Goal: Information Seeking & Learning: Find specific fact

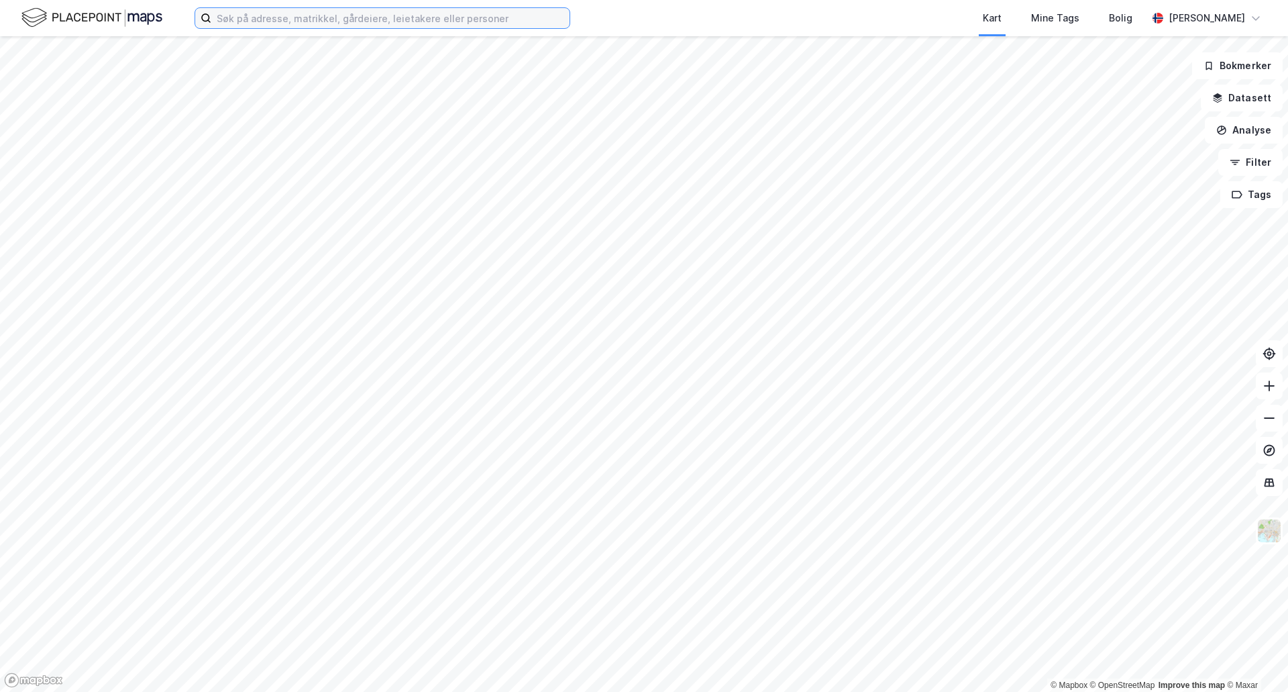
click at [281, 25] on input at bounding box center [390, 18] width 358 height 20
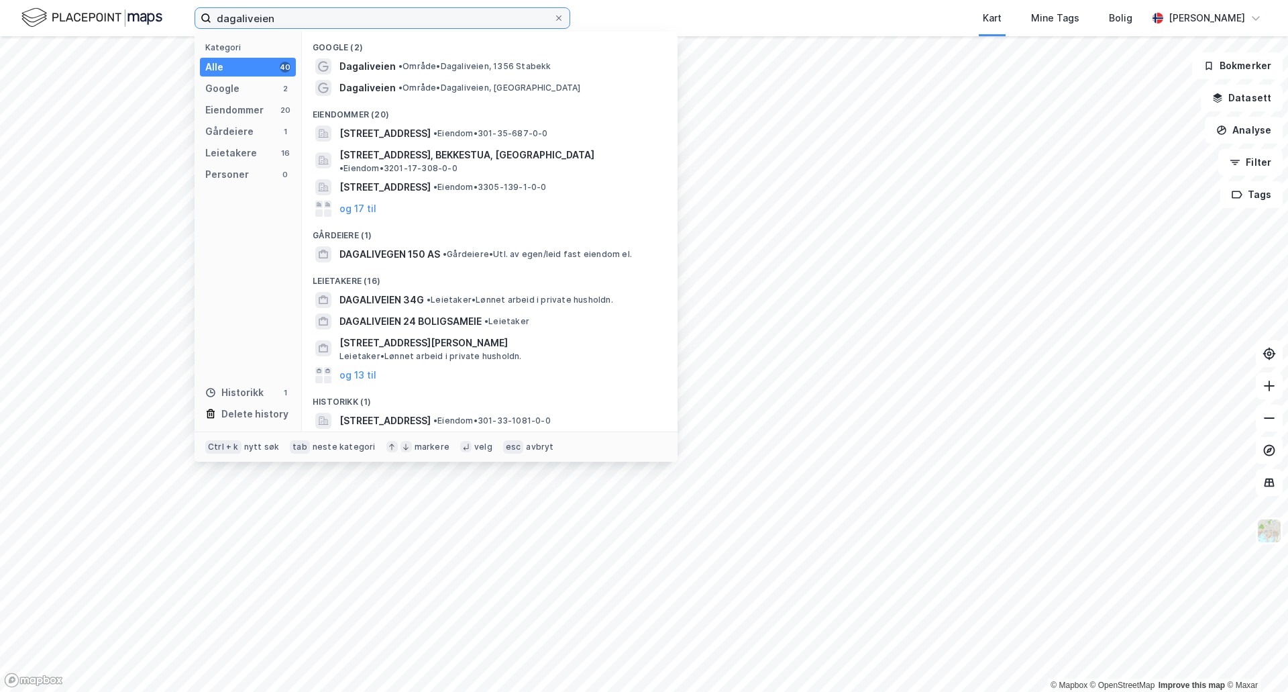
type input "dagaliveien"
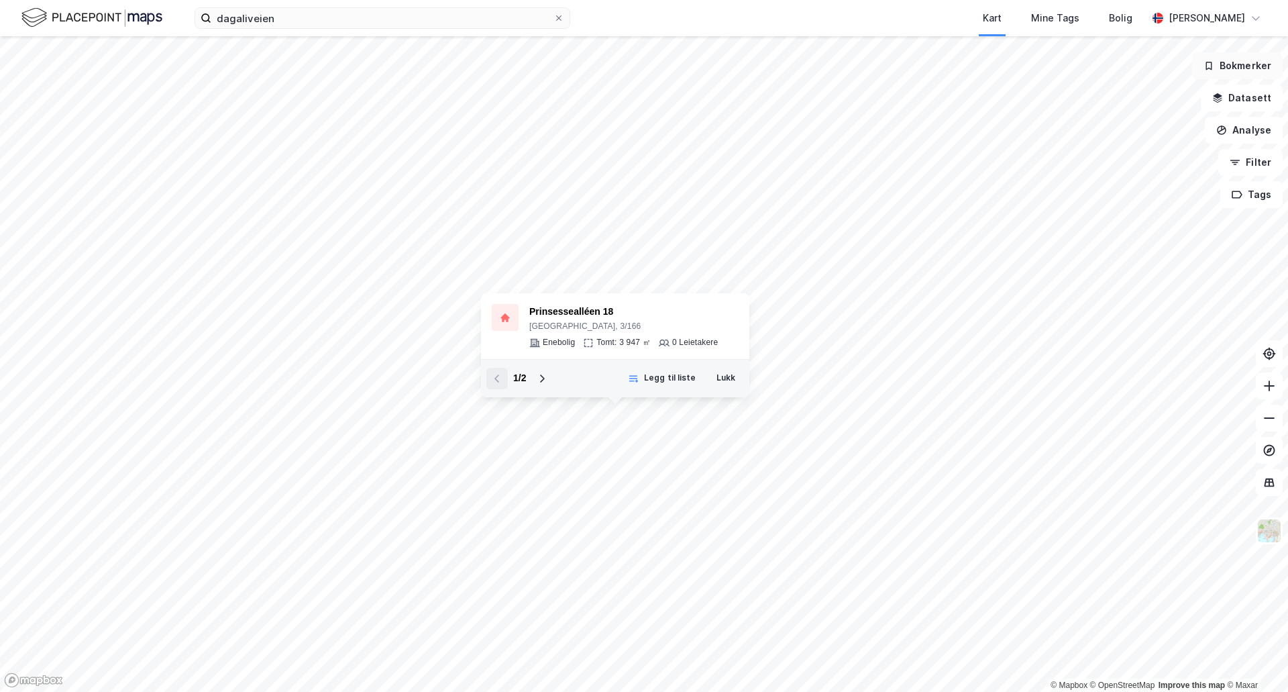
click at [1237, 62] on button "Bokmerker" at bounding box center [1237, 65] width 91 height 27
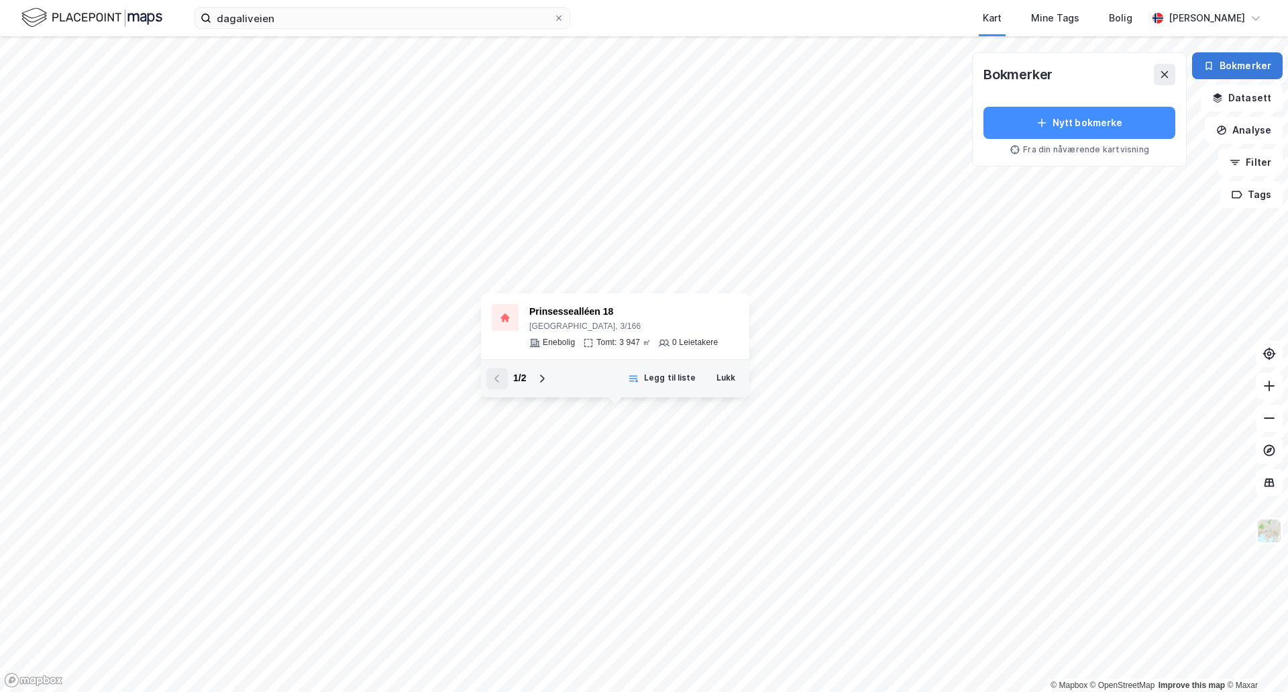
click at [1238, 62] on button "Bokmerker" at bounding box center [1237, 65] width 91 height 27
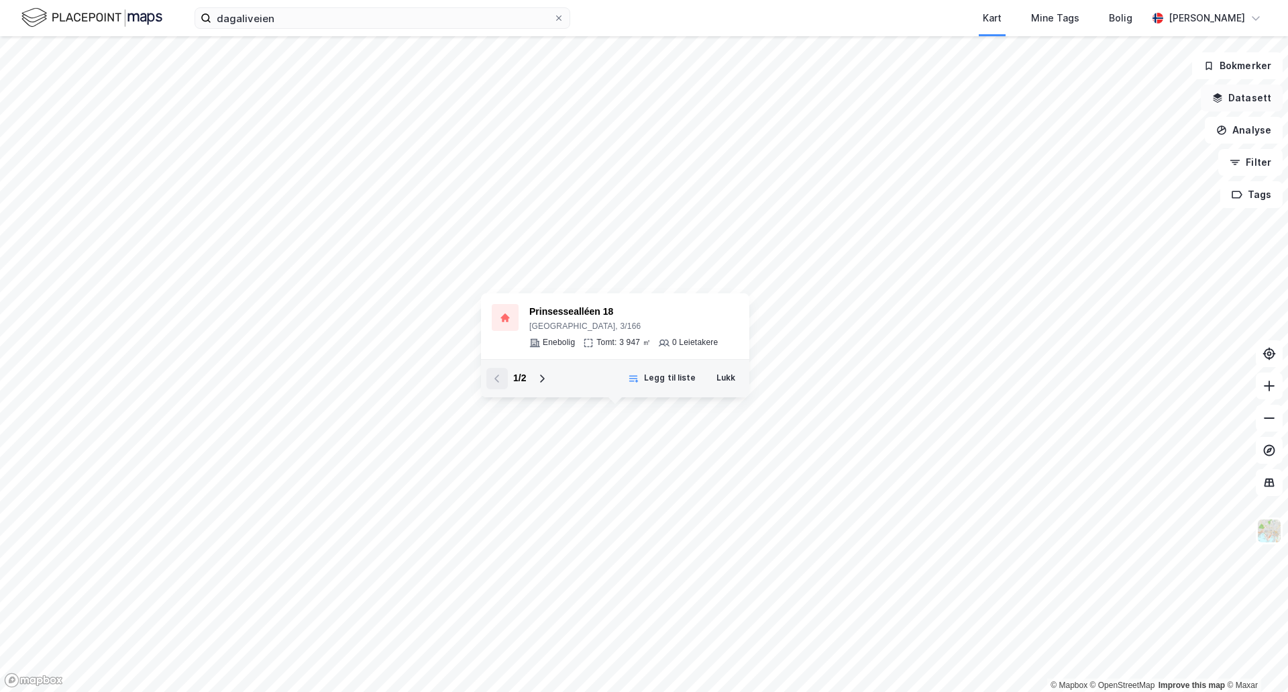
click at [1245, 108] on button "Datasett" at bounding box center [1242, 98] width 82 height 27
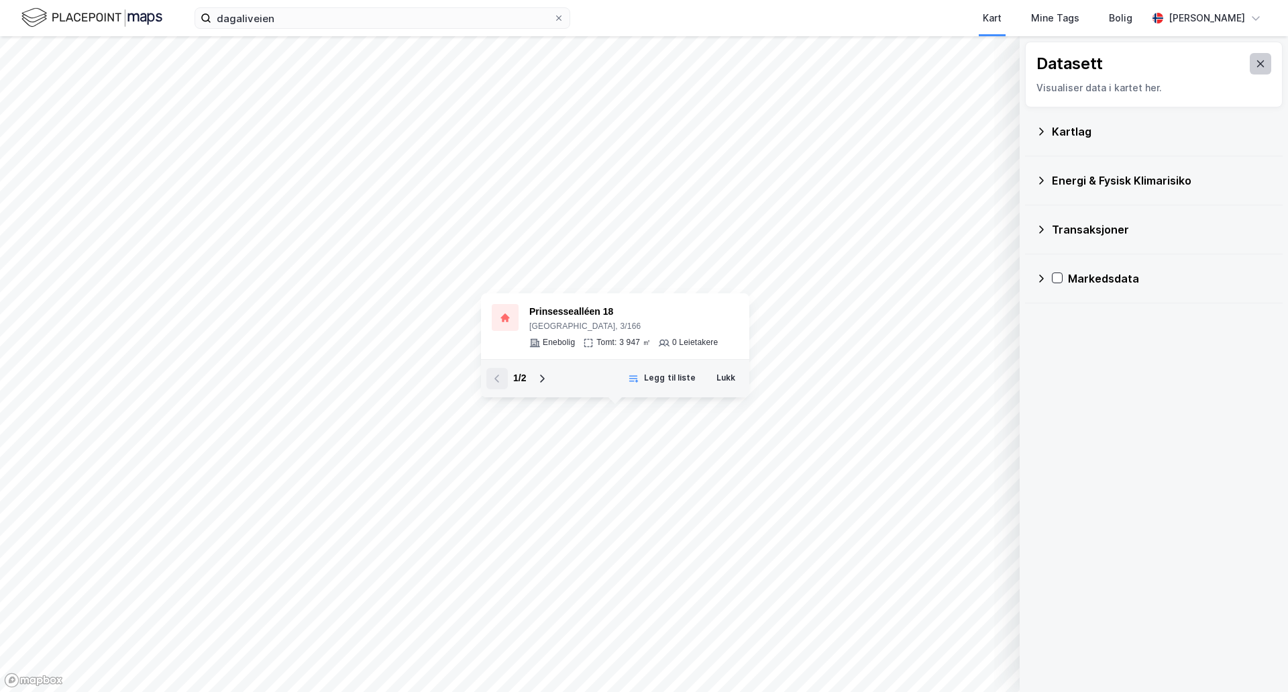
click at [1257, 63] on icon at bounding box center [1260, 63] width 7 height 7
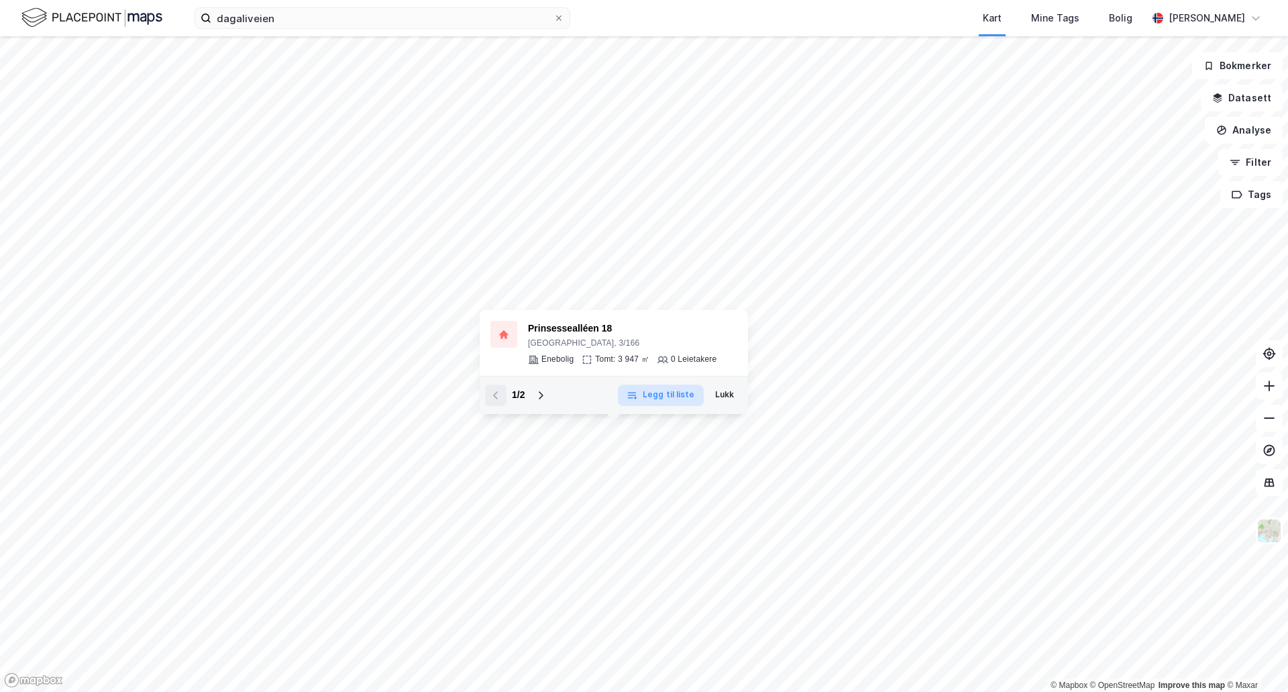
click at [671, 392] on button "Legg til liste" at bounding box center [660, 394] width 85 height 21
click at [1203, 658] on icon at bounding box center [1202, 658] width 11 height 1
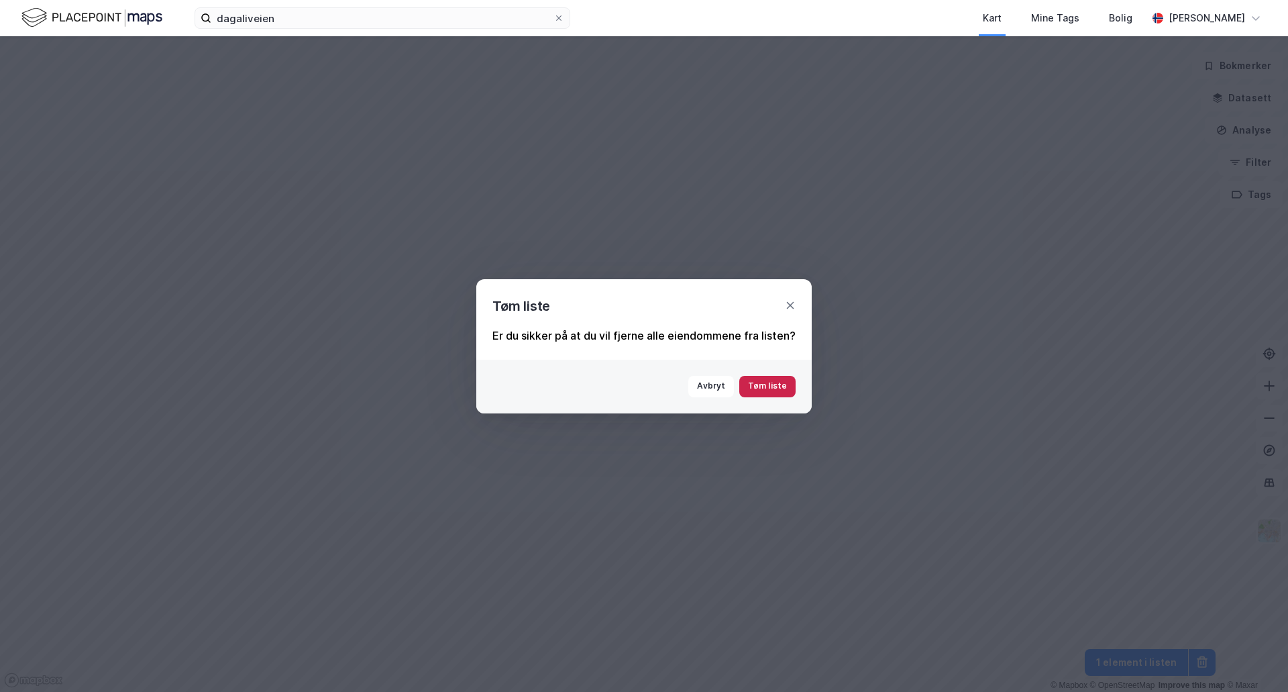
click at [759, 387] on button "Tøm liste" at bounding box center [767, 386] width 56 height 21
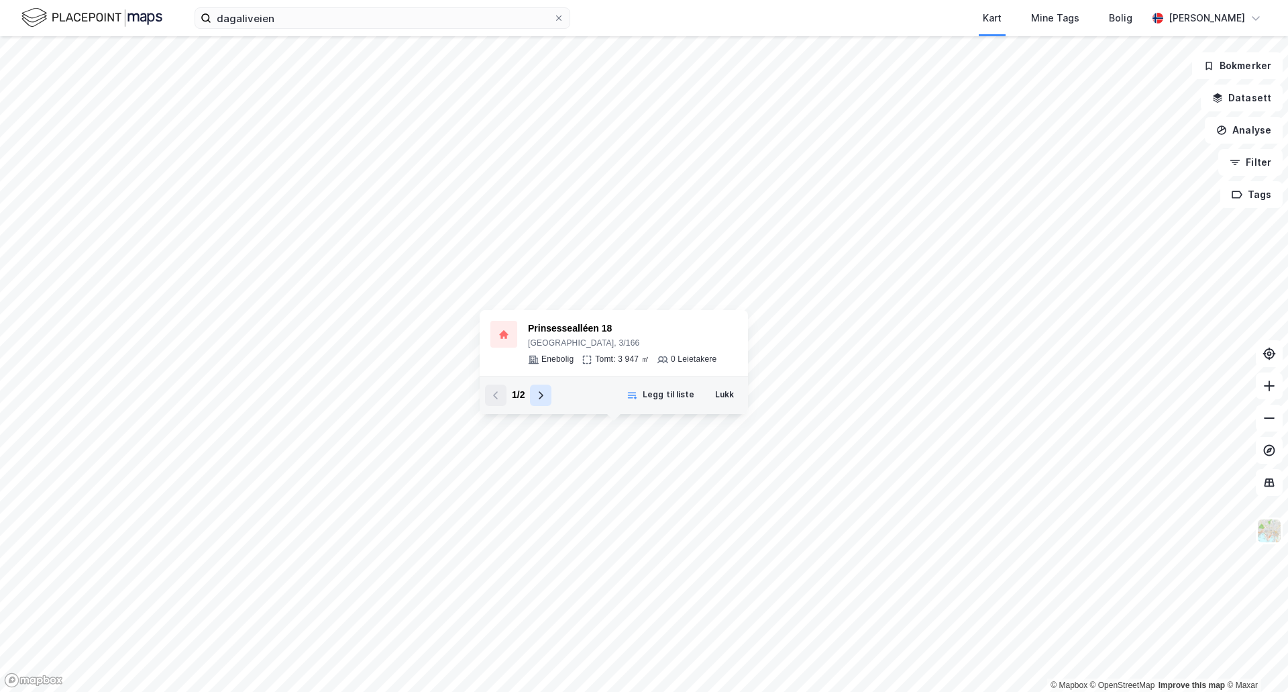
click at [541, 398] on icon at bounding box center [540, 395] width 11 height 11
click at [500, 399] on icon at bounding box center [495, 395] width 11 height 11
click at [727, 402] on button "Lukk" at bounding box center [724, 394] width 36 height 21
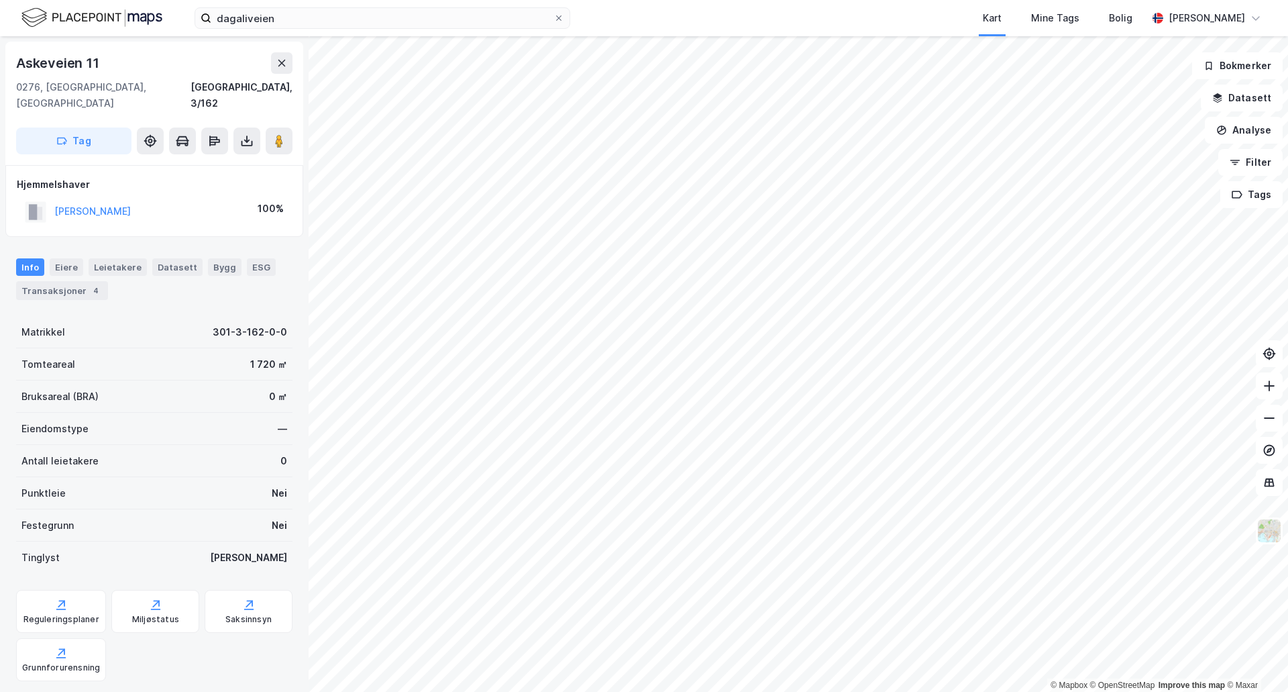
scroll to position [1, 0]
click at [65, 258] on div "Eiere" at bounding box center [67, 266] width 34 height 17
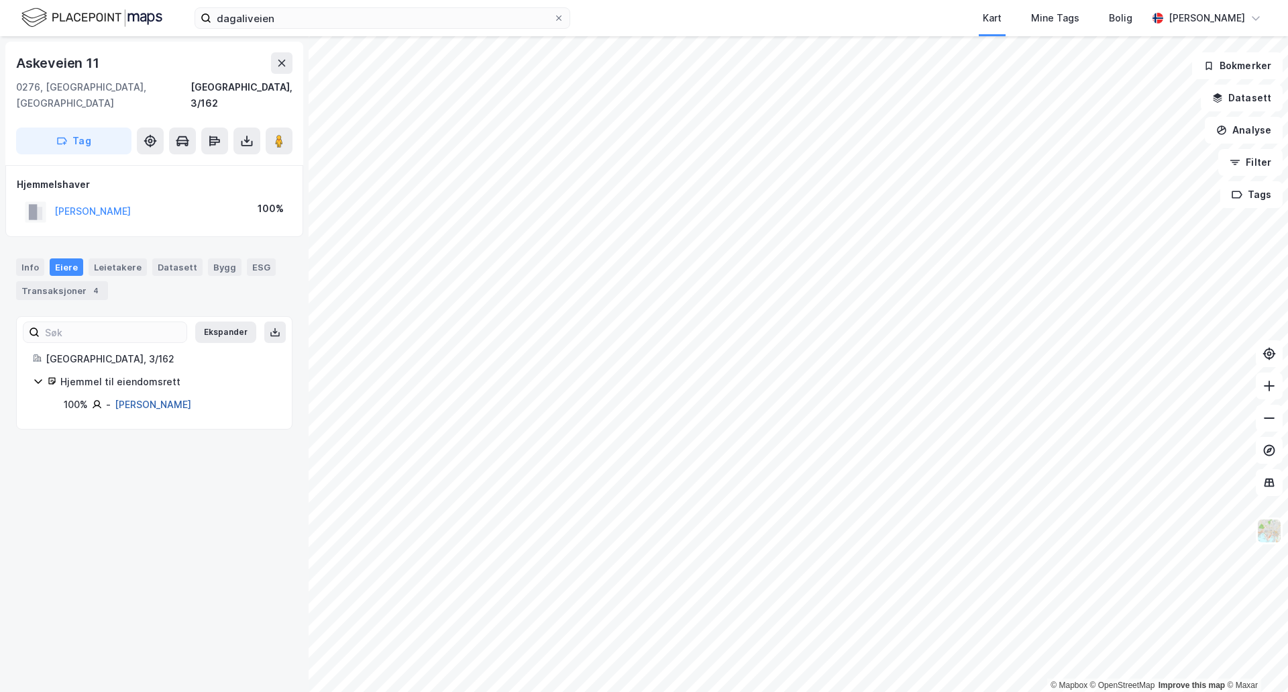
click at [144, 398] on link "[PERSON_NAME]" at bounding box center [153, 403] width 76 height 11
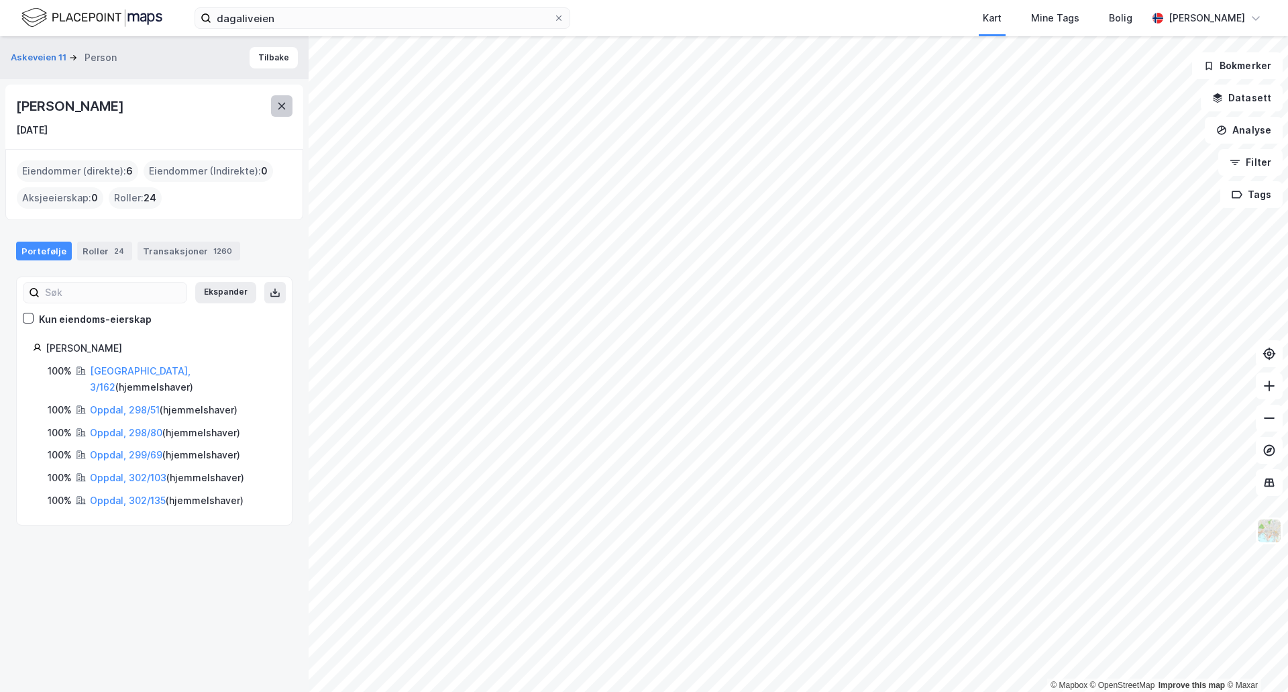
click at [284, 106] on icon at bounding box center [281, 106] width 11 height 11
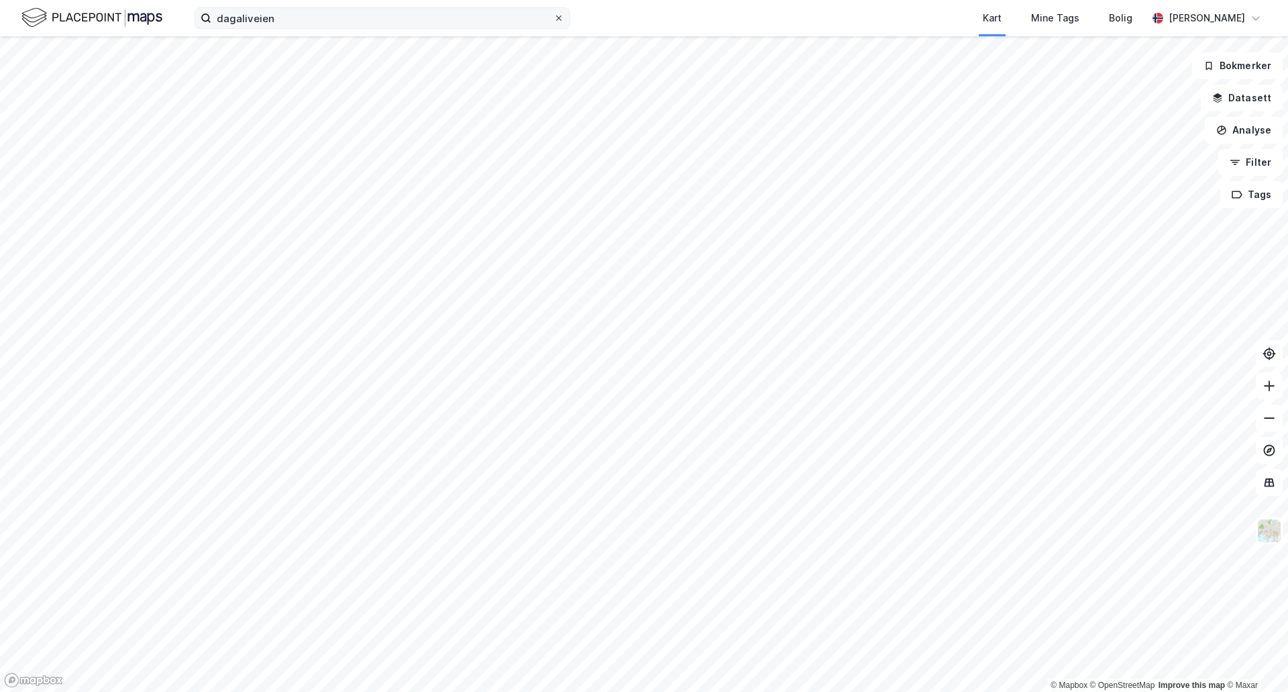
click at [559, 15] on icon at bounding box center [559, 18] width 8 height 8
click at [553, 15] on input "dagaliveien" at bounding box center [382, 18] width 342 height 20
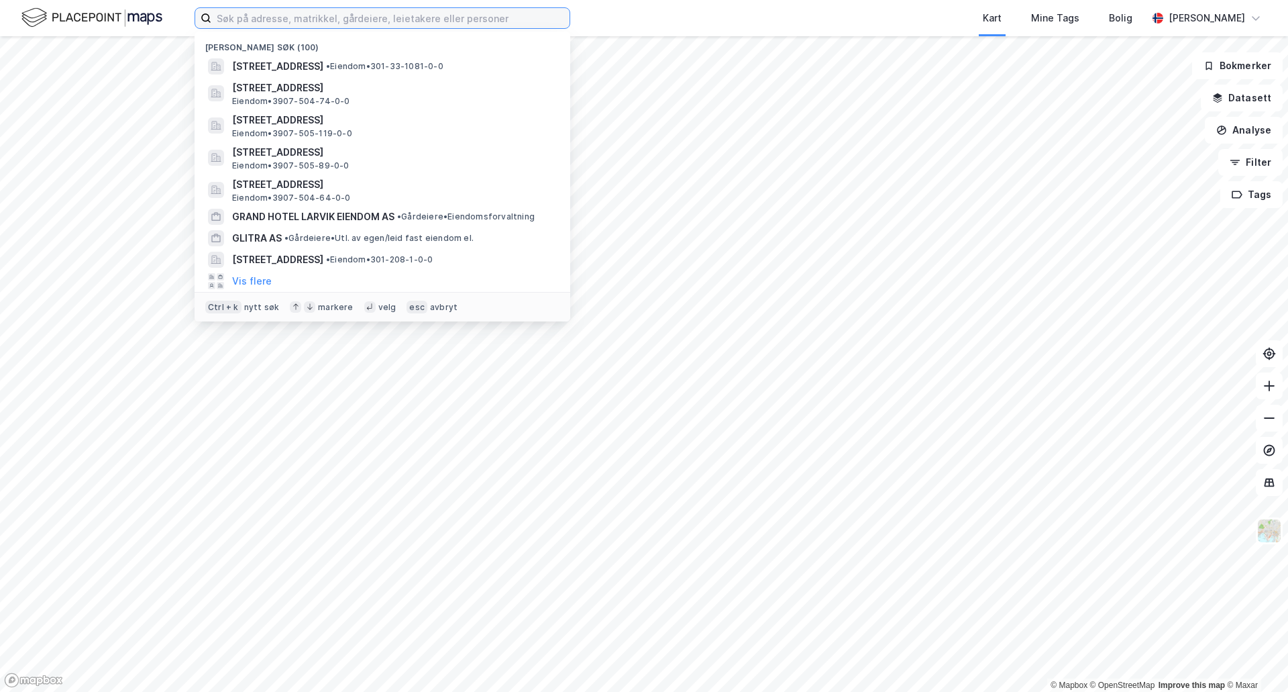
paste input "[PERSON_NAME]"
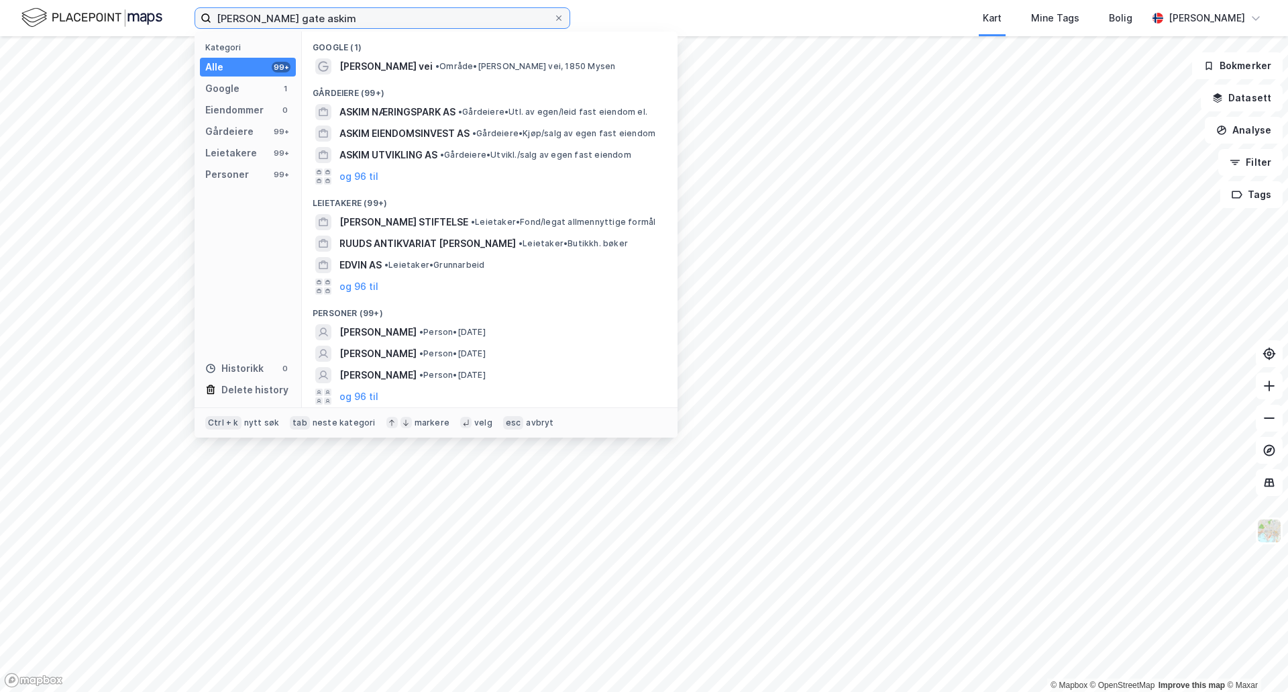
drag, startPoint x: 346, startPoint y: 21, endPoint x: 193, endPoint y: 13, distance: 153.8
click at [193, 13] on div "[PERSON_NAME] gate askim Kategori Alle 99+ Google 1 Eiendommer 0 Gårdeiere 99+ …" at bounding box center [644, 18] width 1288 height 36
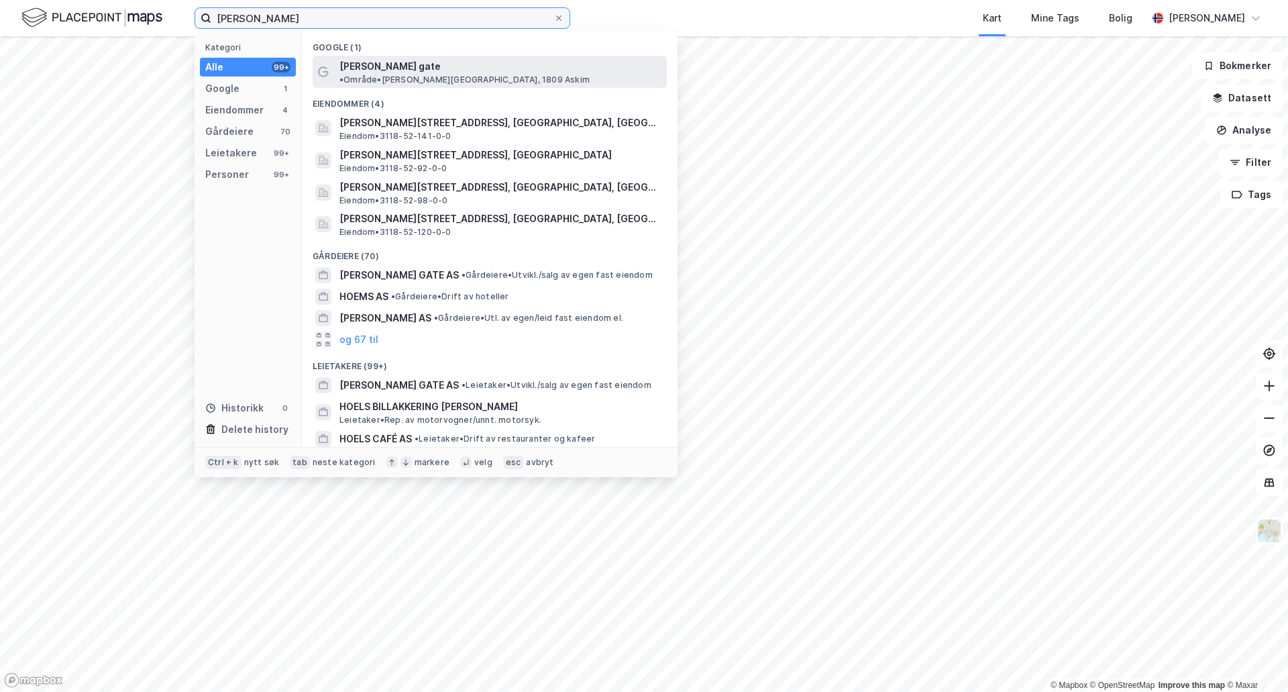
type input "[PERSON_NAME]"
click at [379, 61] on span "[PERSON_NAME] gate" at bounding box center [389, 66] width 101 height 16
